Goal: Navigation & Orientation: Find specific page/section

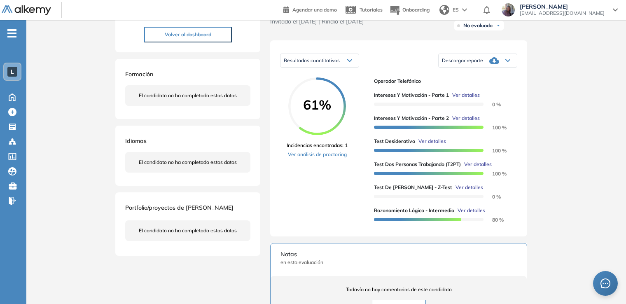
click at [175, 35] on button "Volver al dashboard" at bounding box center [188, 35] width 88 height 16
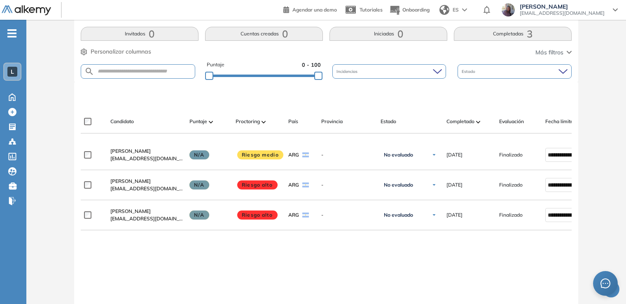
scroll to position [170, 0]
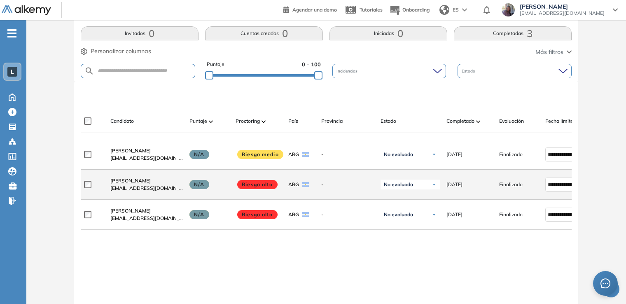
click at [123, 184] on span "[PERSON_NAME]" at bounding box center [130, 180] width 40 height 6
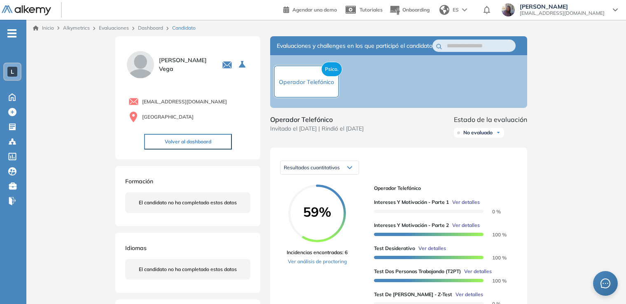
click at [199, 142] on button "Volver al dashboard" at bounding box center [188, 142] width 88 height 16
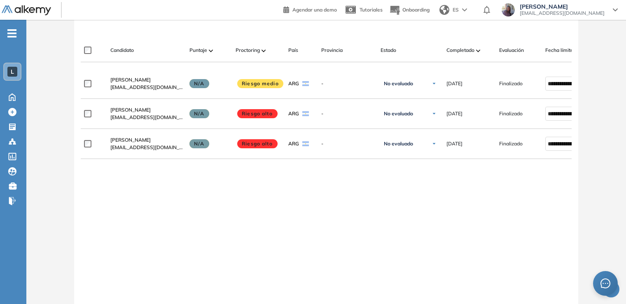
scroll to position [247, 0]
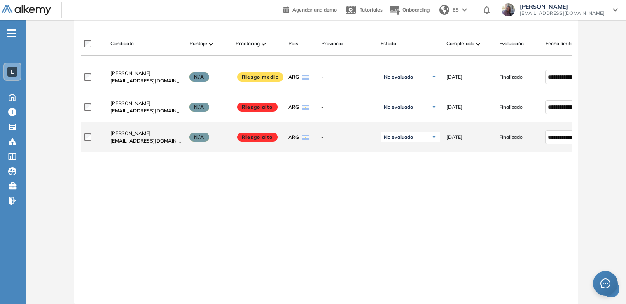
click at [127, 136] on span "[PERSON_NAME]" at bounding box center [130, 133] width 40 height 6
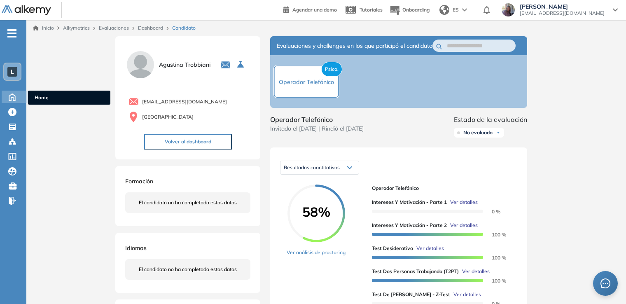
click at [13, 97] on icon at bounding box center [12, 96] width 6 height 7
